Goal: Check status: Check status

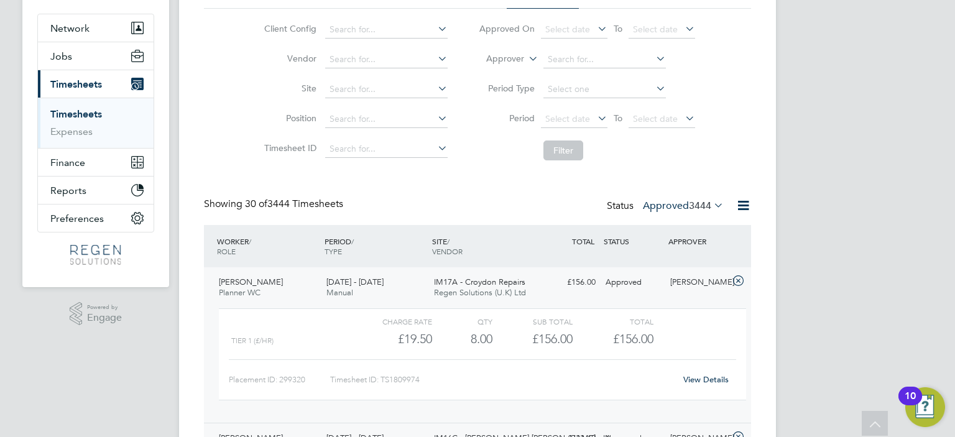
click at [679, 210] on label "Approved 3444" at bounding box center [683, 206] width 81 height 12
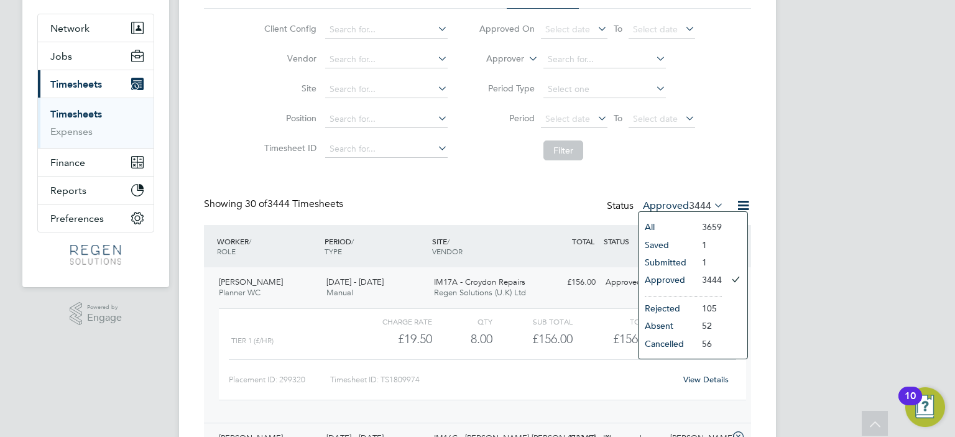
click at [691, 279] on li "Approved" at bounding box center [667, 279] width 57 height 17
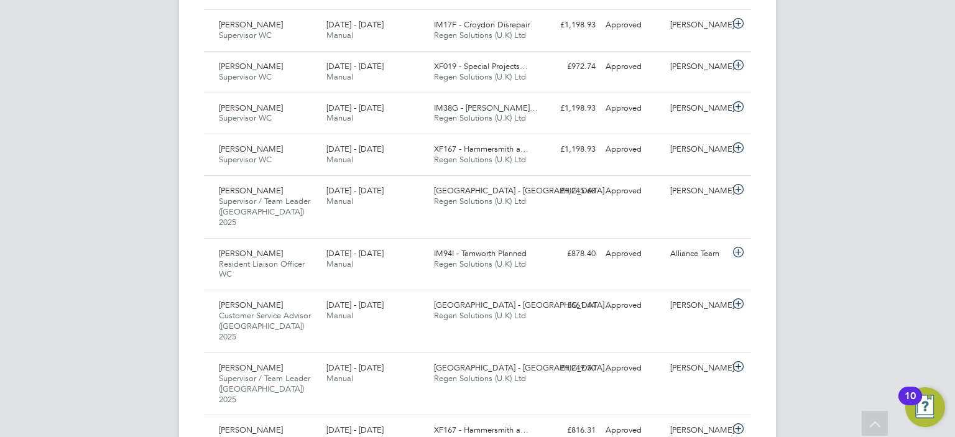
click at [464, 259] on span "Regen Solutions (U.K) Ltd" at bounding box center [480, 264] width 92 height 11
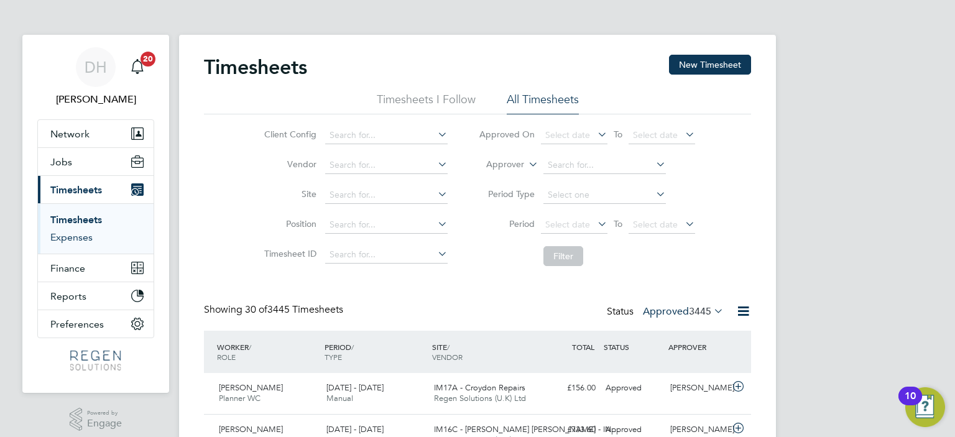
click at [85, 232] on link "Expenses" at bounding box center [71, 237] width 42 height 12
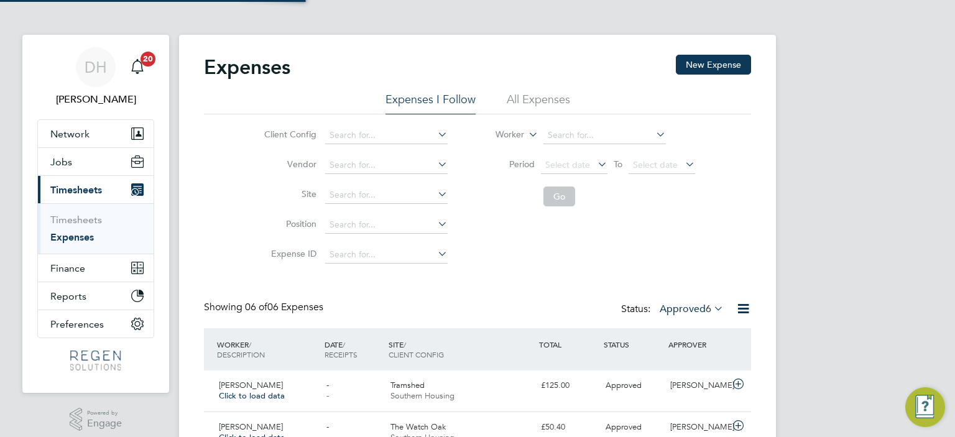
click at [525, 100] on li "All Expenses" at bounding box center [538, 103] width 63 height 22
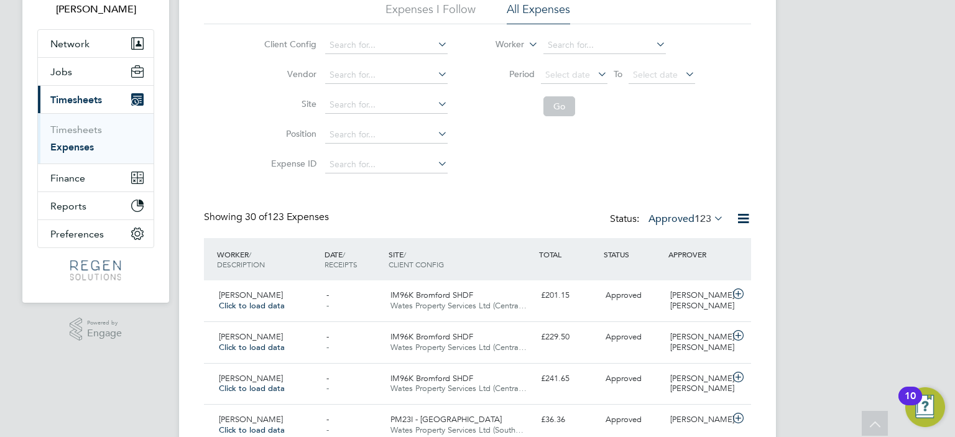
click at [683, 216] on label "Approved 123" at bounding box center [686, 219] width 75 height 12
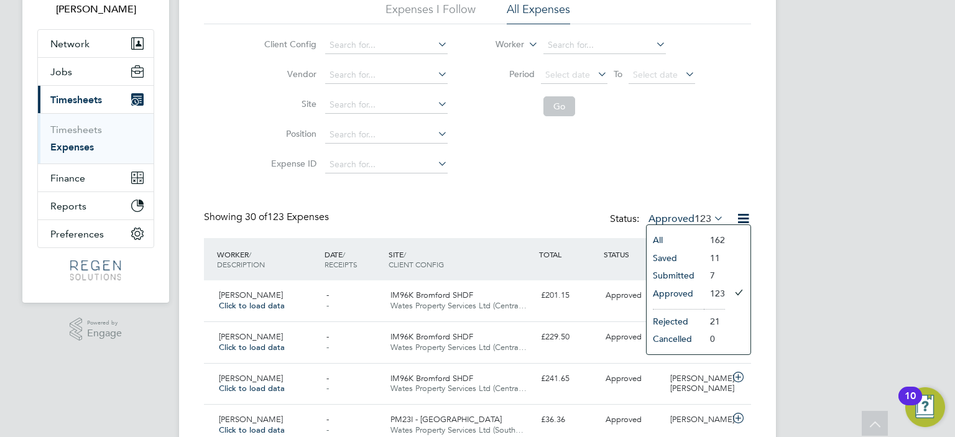
click at [700, 280] on li "Submitted" at bounding box center [675, 275] width 57 height 17
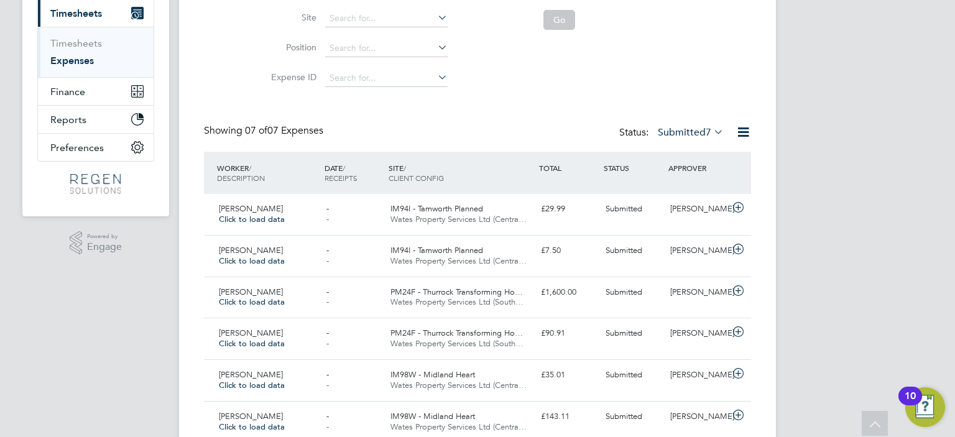
click at [647, 251] on div "Submitted" at bounding box center [633, 251] width 65 height 21
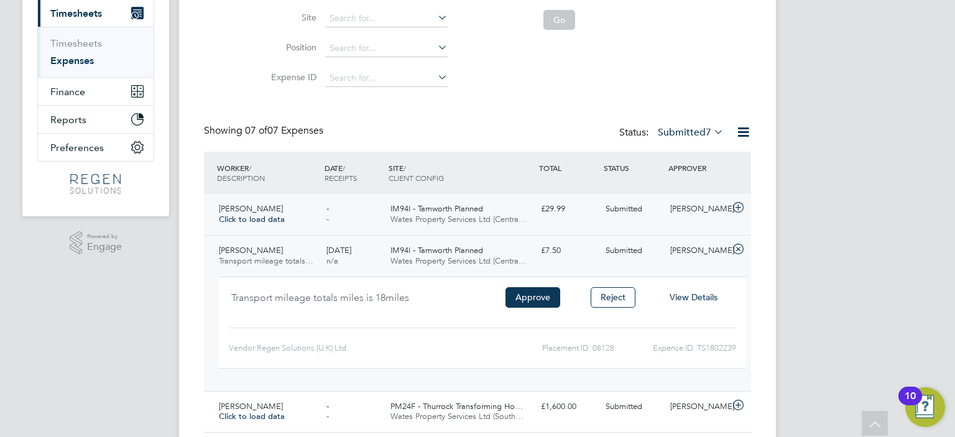
click at [667, 213] on div "[PERSON_NAME]" at bounding box center [698, 209] width 65 height 21
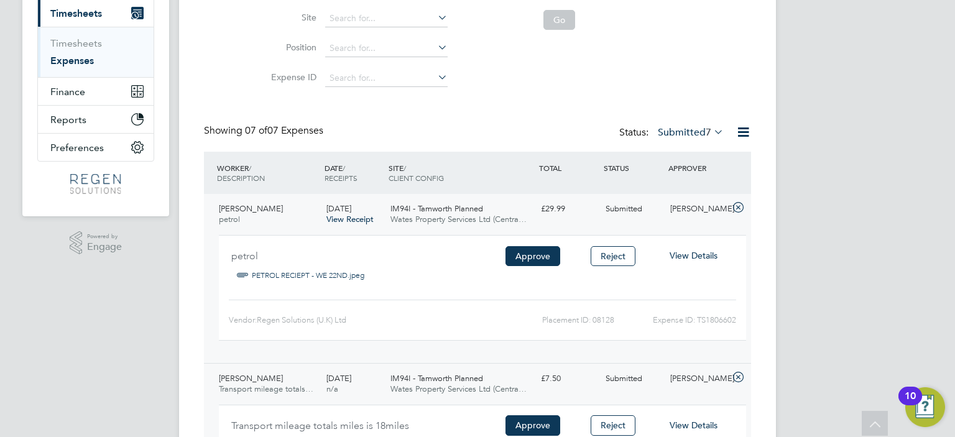
click at [674, 214] on div "[PERSON_NAME]" at bounding box center [698, 209] width 65 height 21
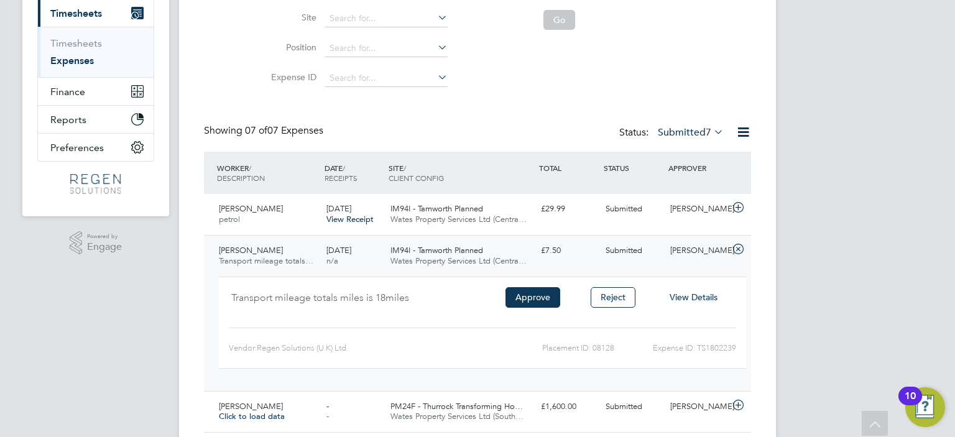
click at [659, 272] on div "Transport mileage totals miles is 18miles Approve Reject View Details Client Co…" at bounding box center [482, 329] width 537 height 114
click at [550, 254] on div "£7.50" at bounding box center [568, 251] width 65 height 21
